Goal: Obtain resource: Download file/media

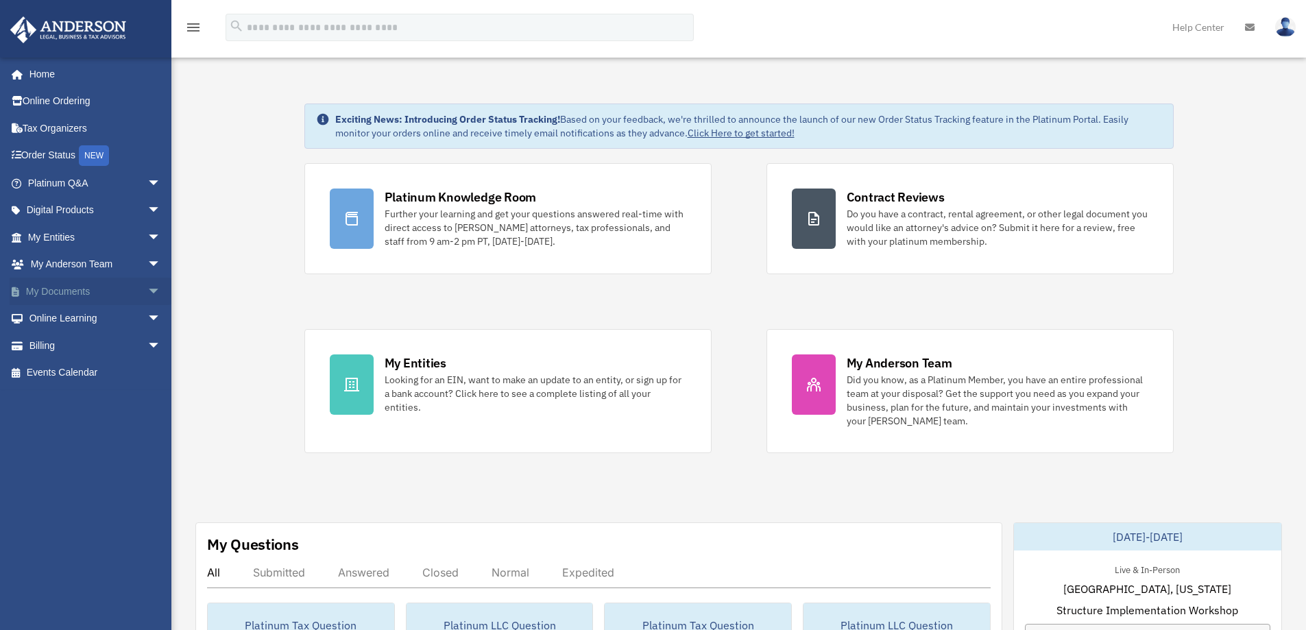
click at [60, 285] on link "My Documents arrow_drop_down" at bounding box center [96, 291] width 172 height 27
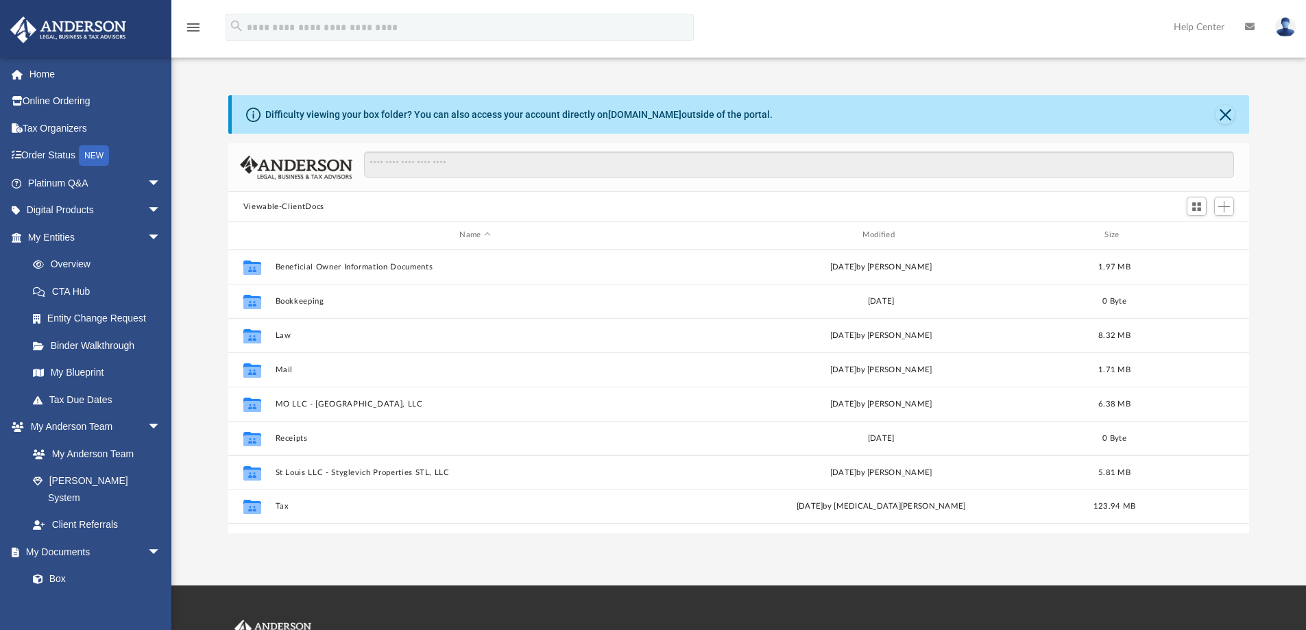
scroll to position [302, 1011]
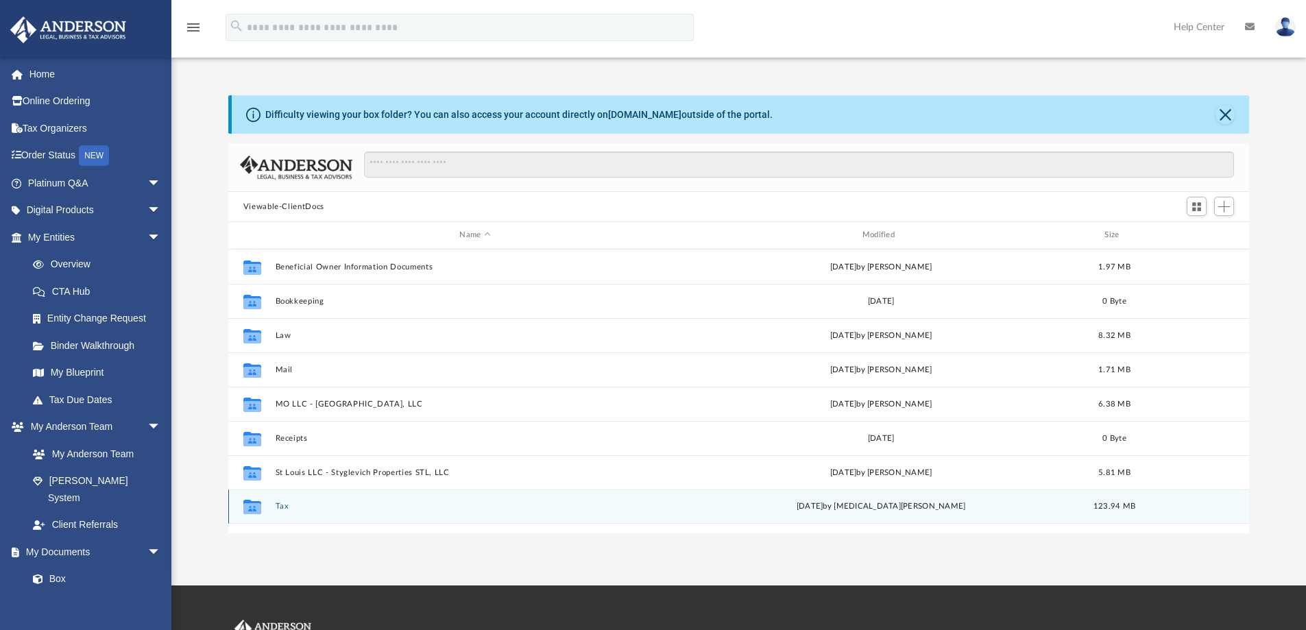
click at [286, 507] on button "Tax" at bounding box center [475, 506] width 400 height 9
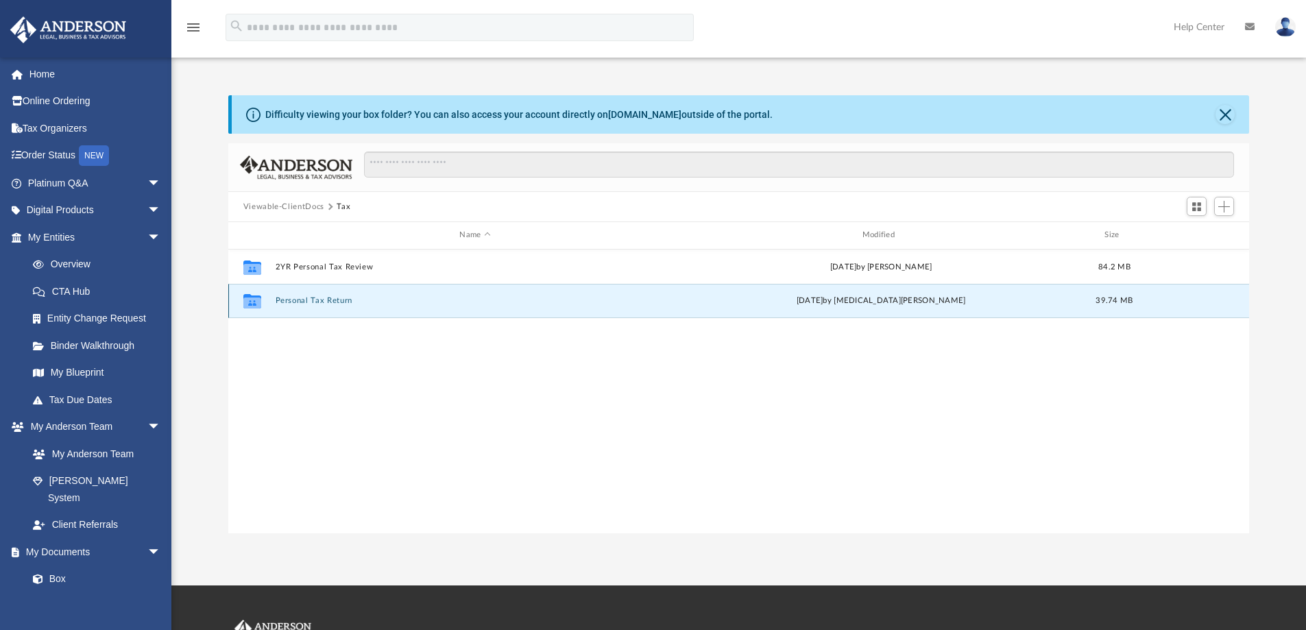
click at [295, 304] on button "Personal Tax Return" at bounding box center [475, 300] width 400 height 9
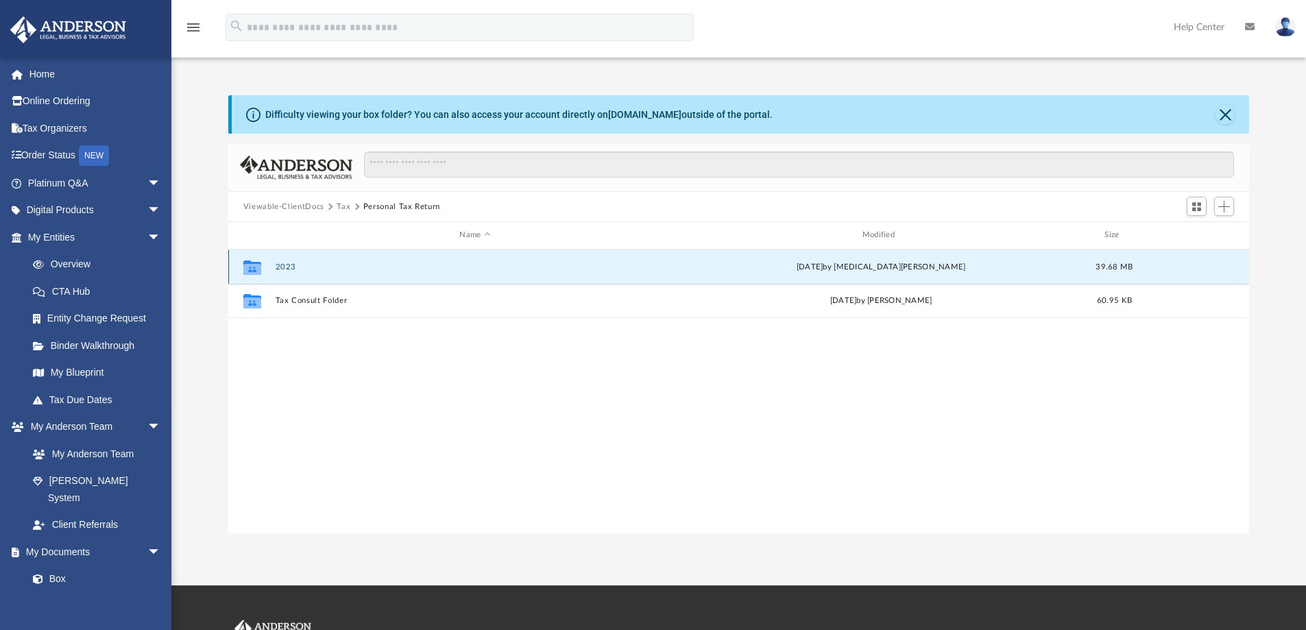
click at [290, 270] on button "2023" at bounding box center [475, 267] width 400 height 9
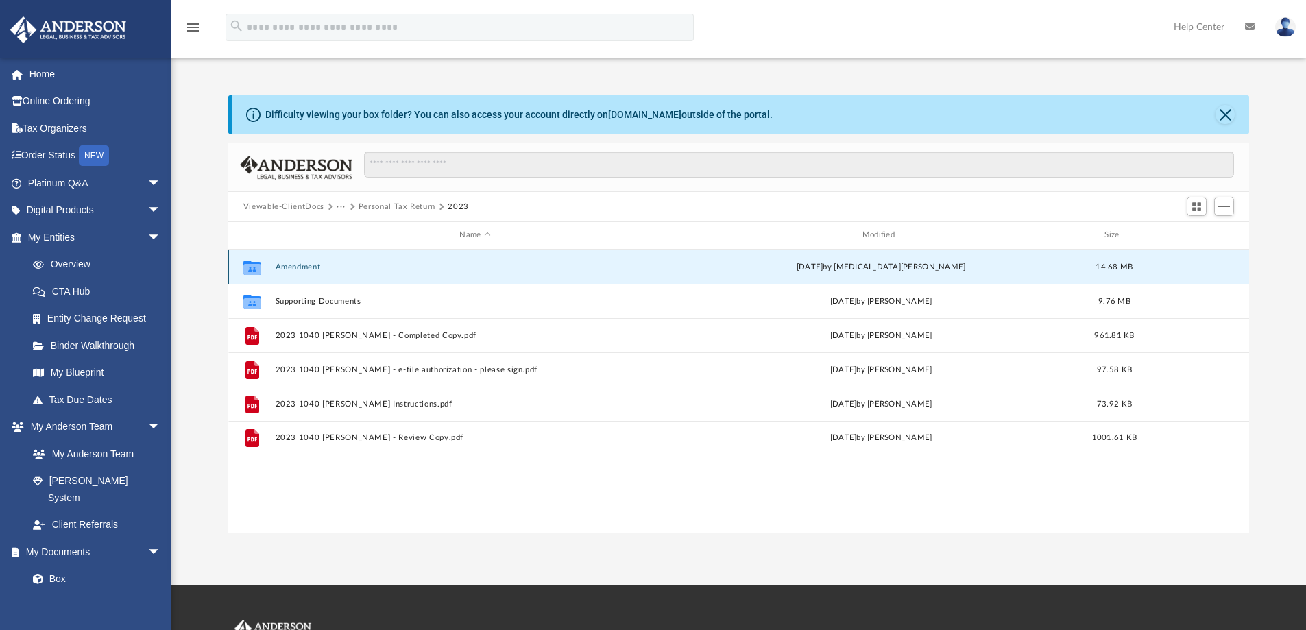
click at [290, 270] on button "Amendment" at bounding box center [475, 267] width 400 height 9
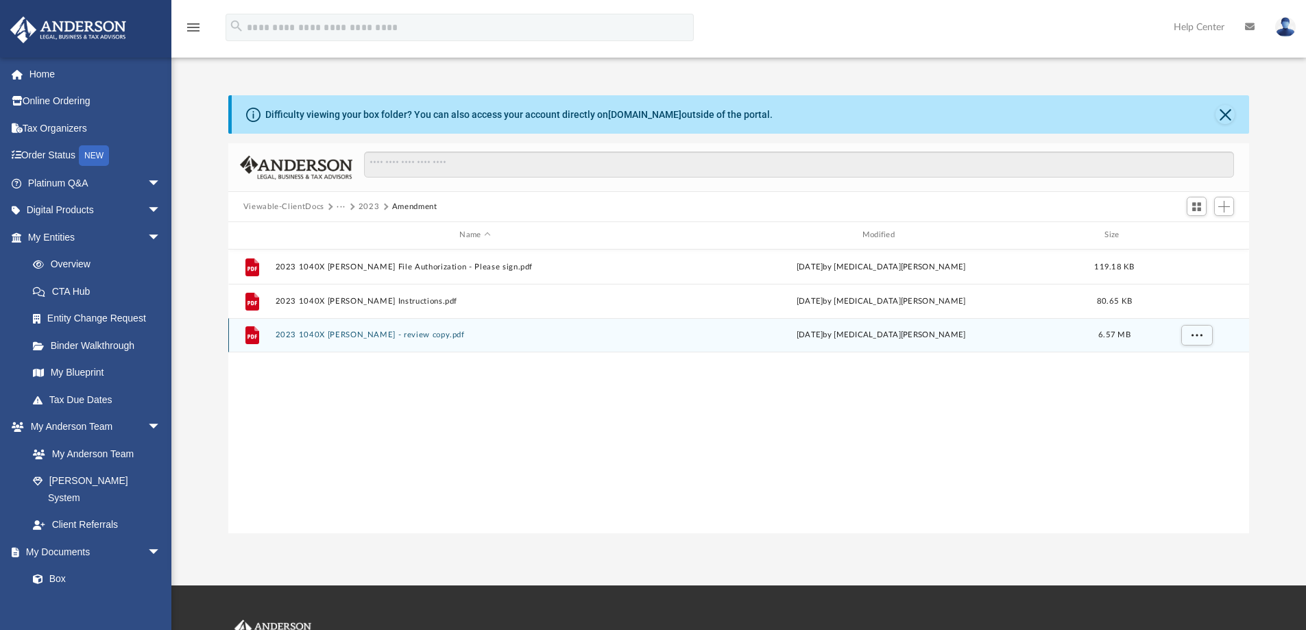
click at [432, 338] on button "2023 1040X Karpovich, Vicki Marie - review copy.pdf" at bounding box center [475, 335] width 400 height 9
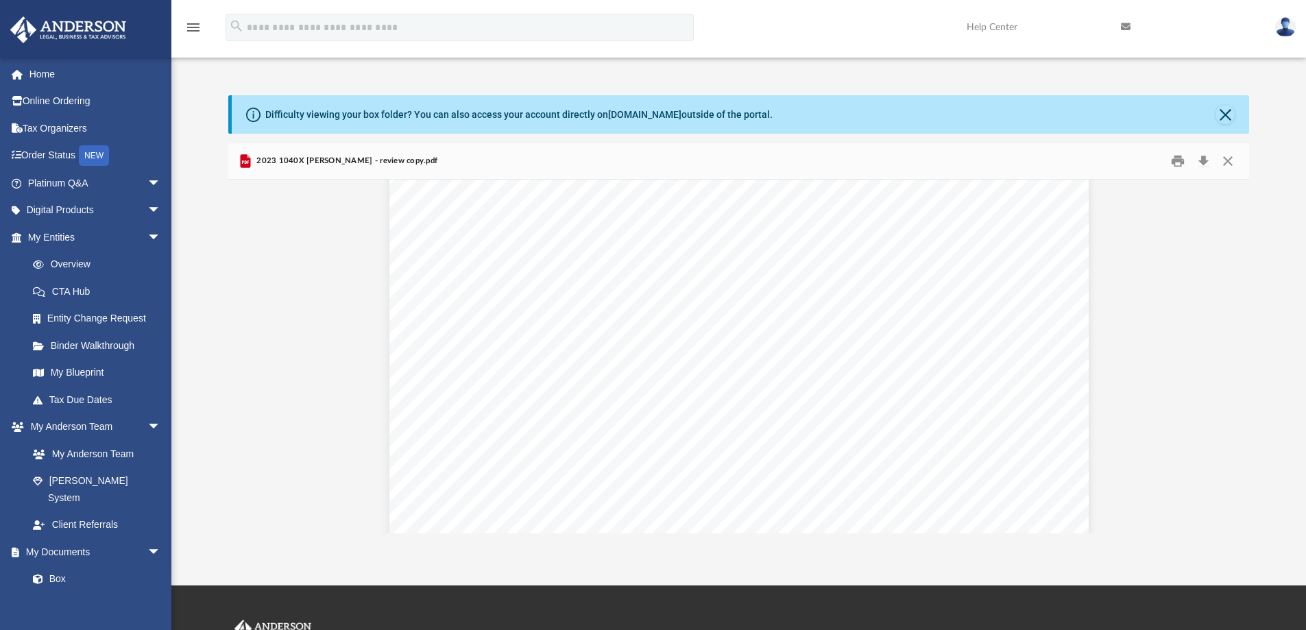
scroll to position [24618, 0]
